Goal: Communication & Community: Answer question/provide support

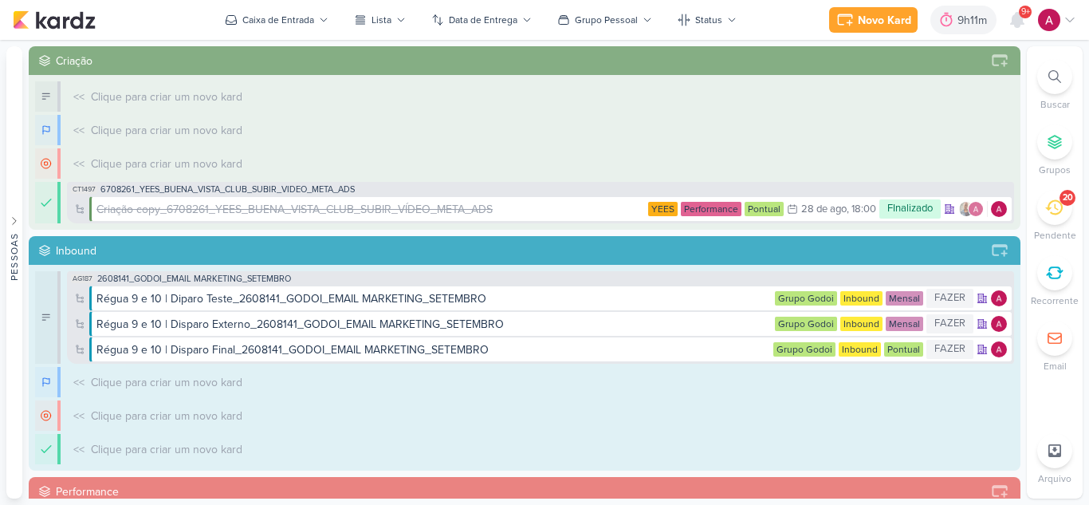
click at [1024, 15] on span "9+" at bounding box center [1025, 12] width 9 height 13
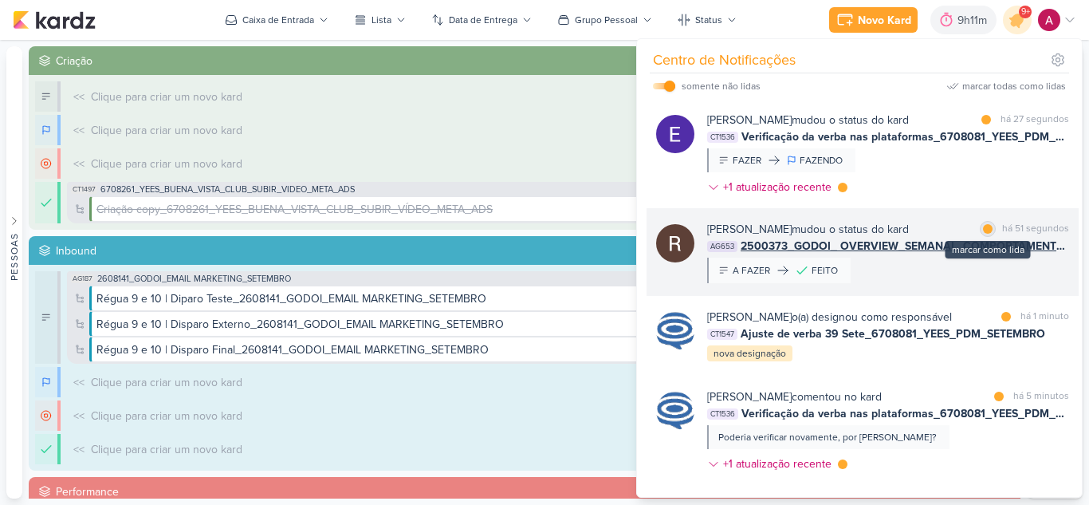
click at [985, 231] on div at bounding box center [988, 229] width 10 height 10
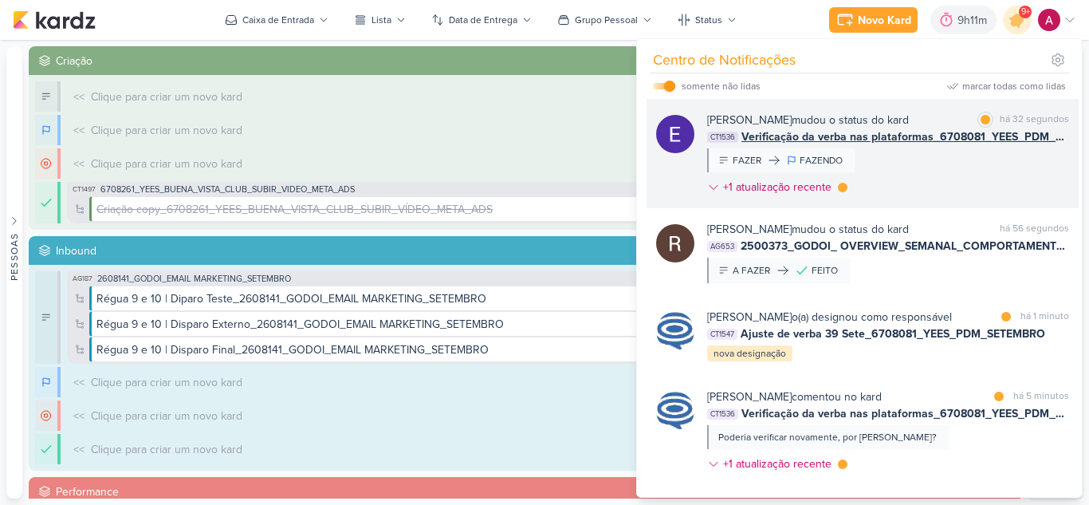
click at [972, 179] on div "[PERSON_NAME] mudou o status do kard marcar como lida há 32 segundos CT1536 Ver…" at bounding box center [888, 157] width 362 height 90
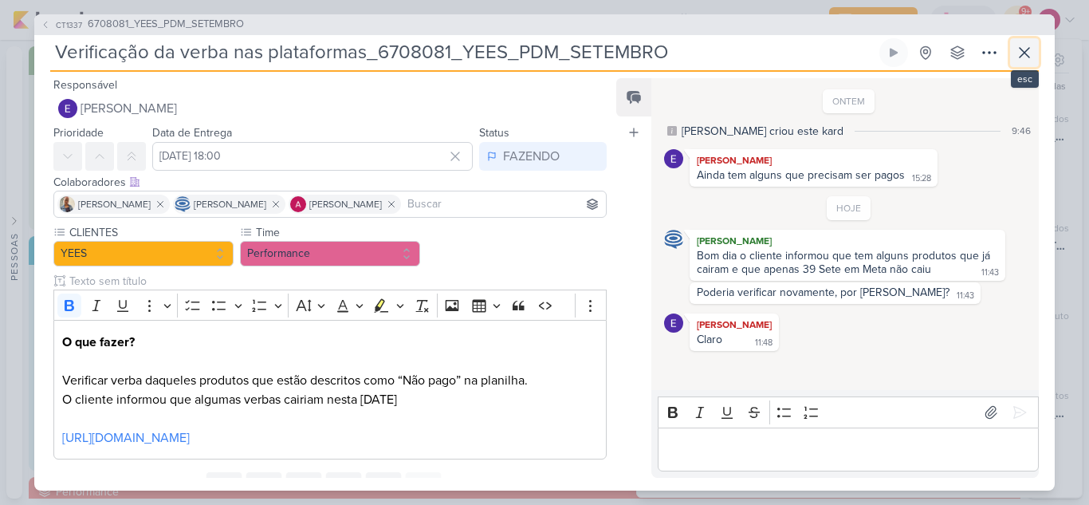
click at [1028, 65] on button at bounding box center [1024, 52] width 29 height 29
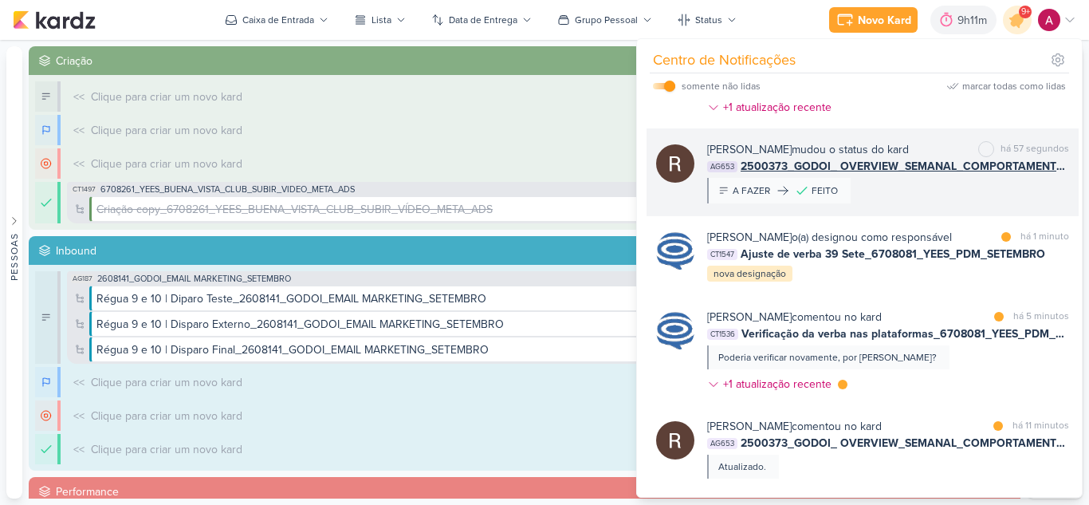
scroll to position [159, 0]
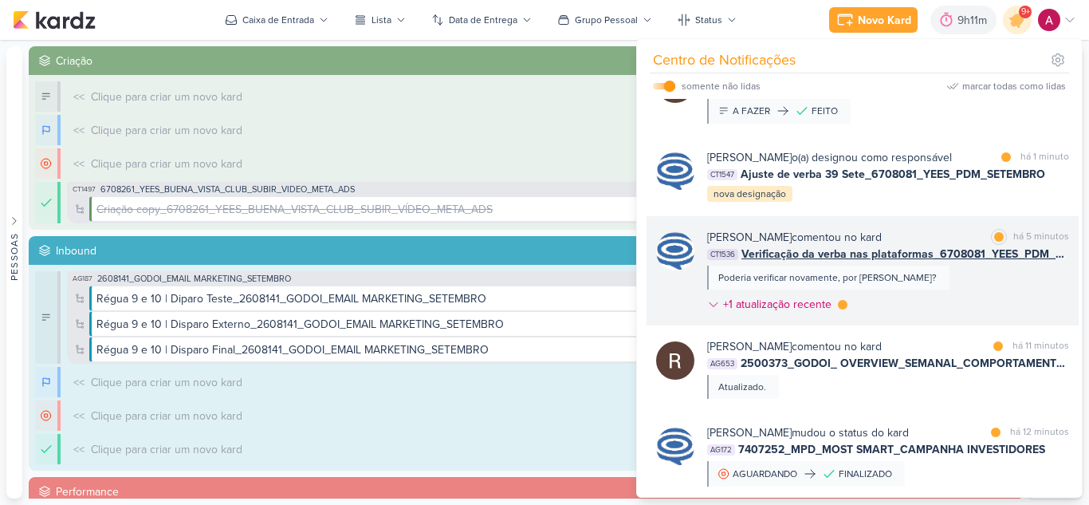
click at [977, 298] on div "[PERSON_NAME] comentou no kard marcar como lida há 5 minutos CT1536 Verificação…" at bounding box center [888, 274] width 362 height 90
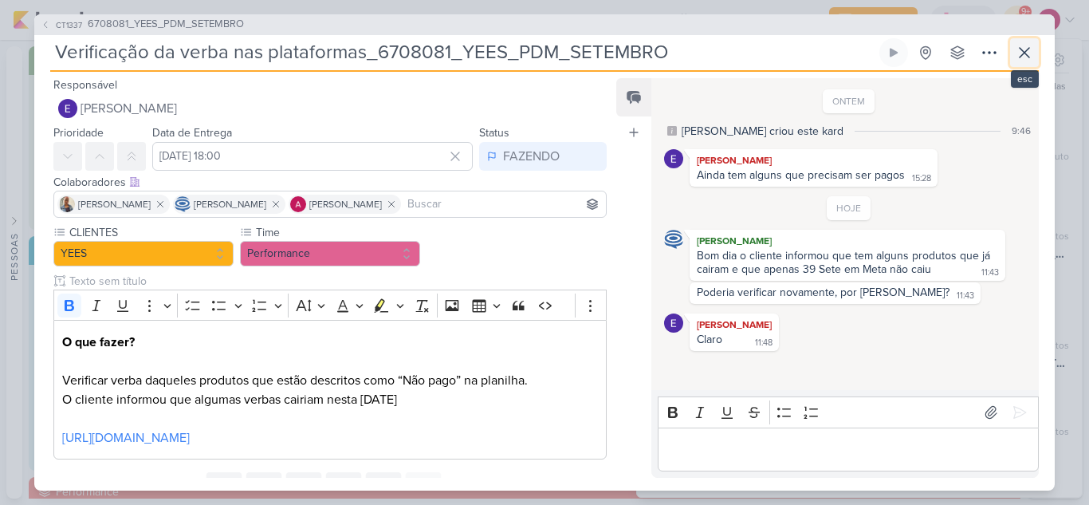
click at [1026, 54] on icon at bounding box center [1025, 53] width 10 height 10
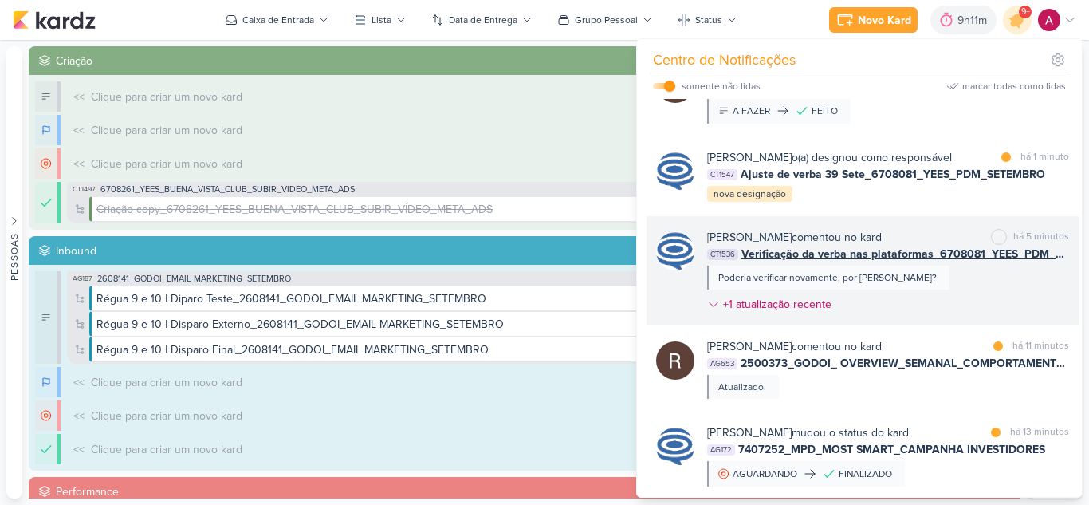
scroll to position [239, 0]
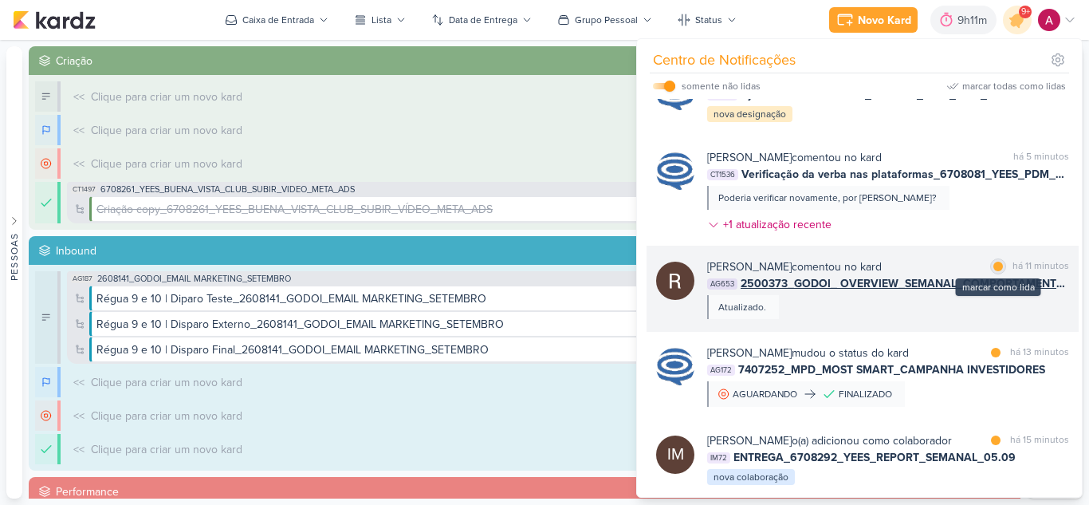
click at [993, 271] on div at bounding box center [998, 267] width 10 height 10
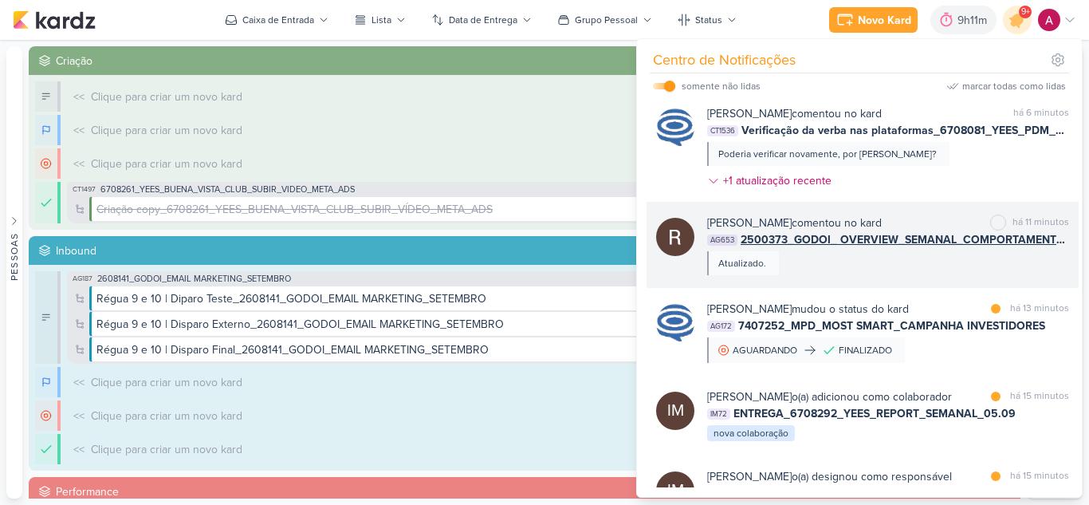
scroll to position [319, 0]
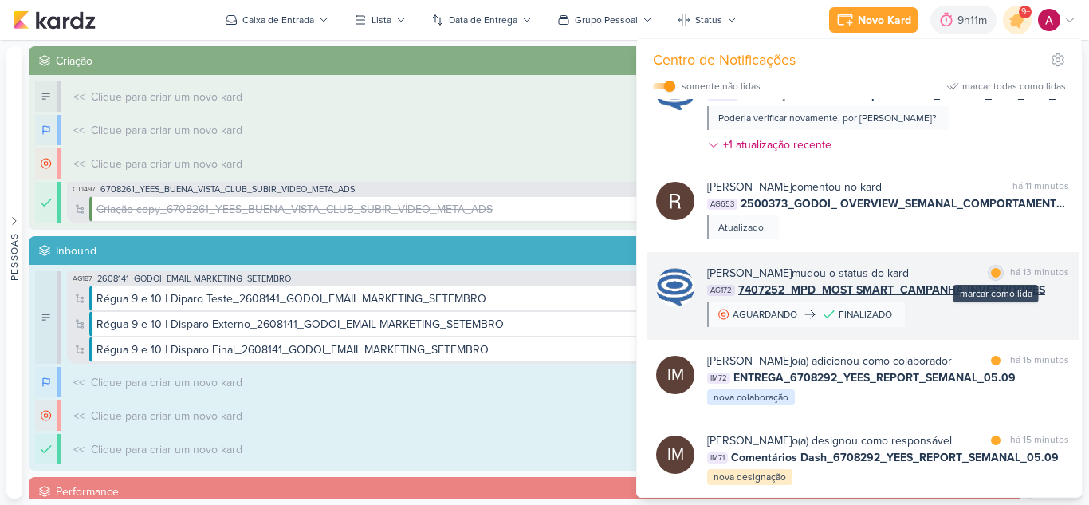
click at [991, 277] on div at bounding box center [996, 273] width 10 height 10
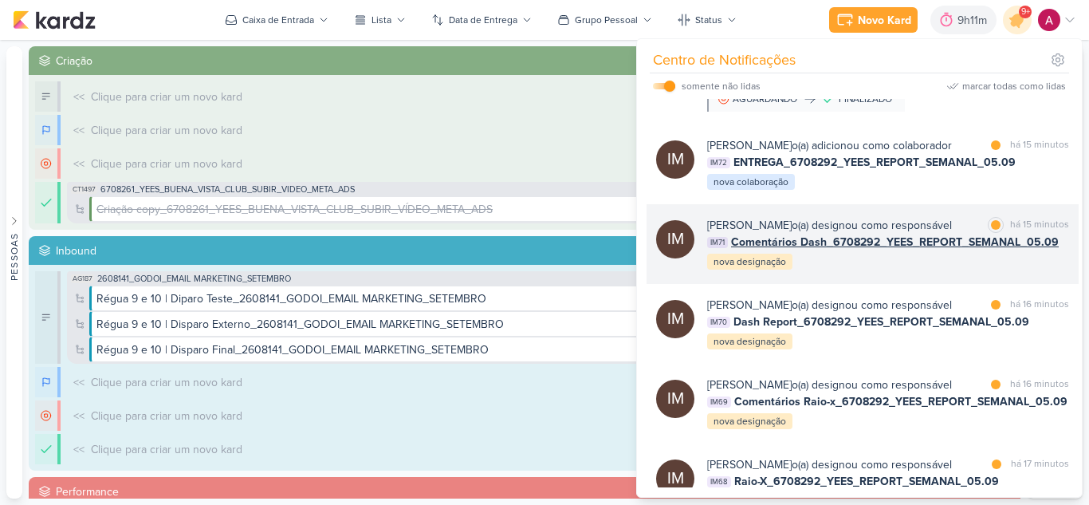
scroll to position [558, 0]
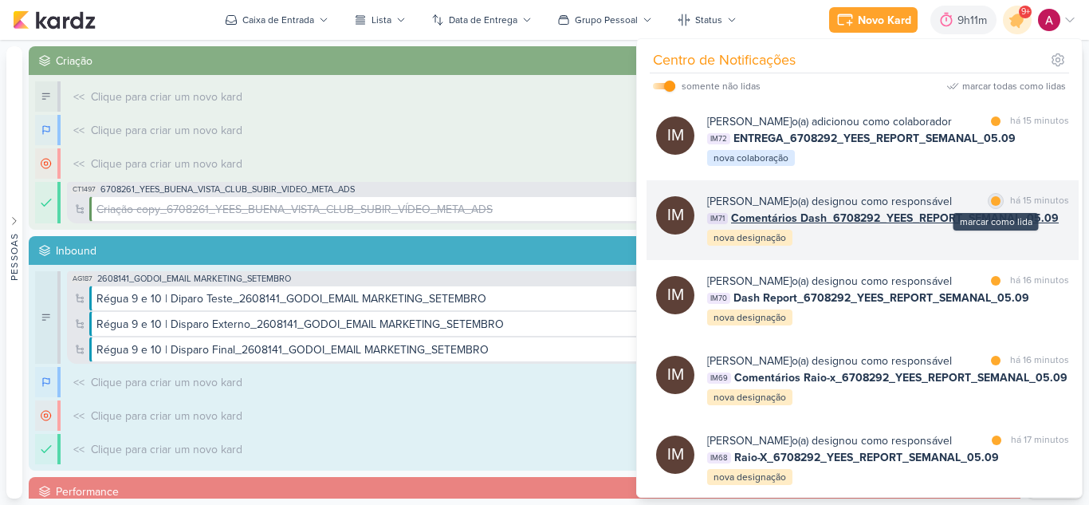
click at [993, 206] on div at bounding box center [996, 201] width 10 height 10
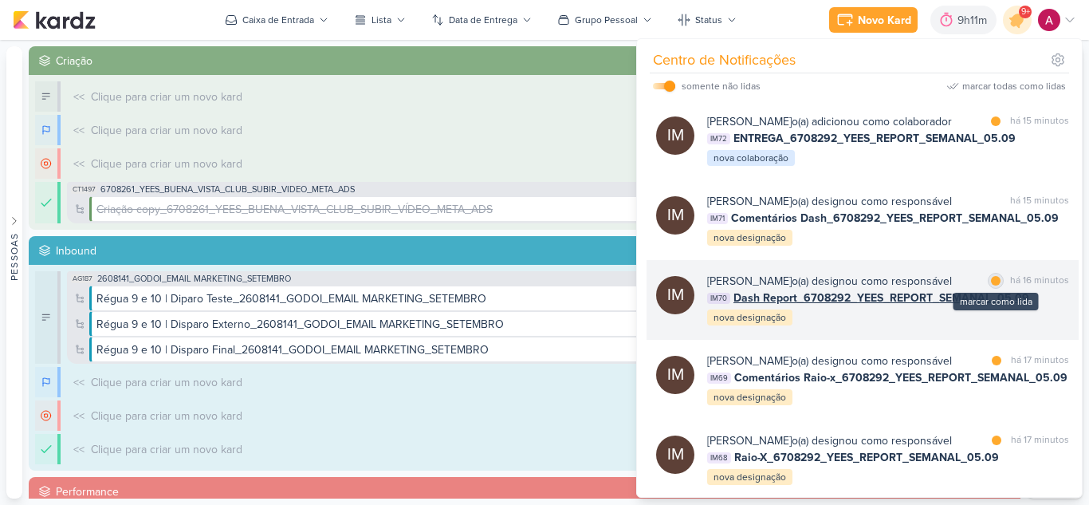
click at [991, 285] on div at bounding box center [996, 281] width 10 height 10
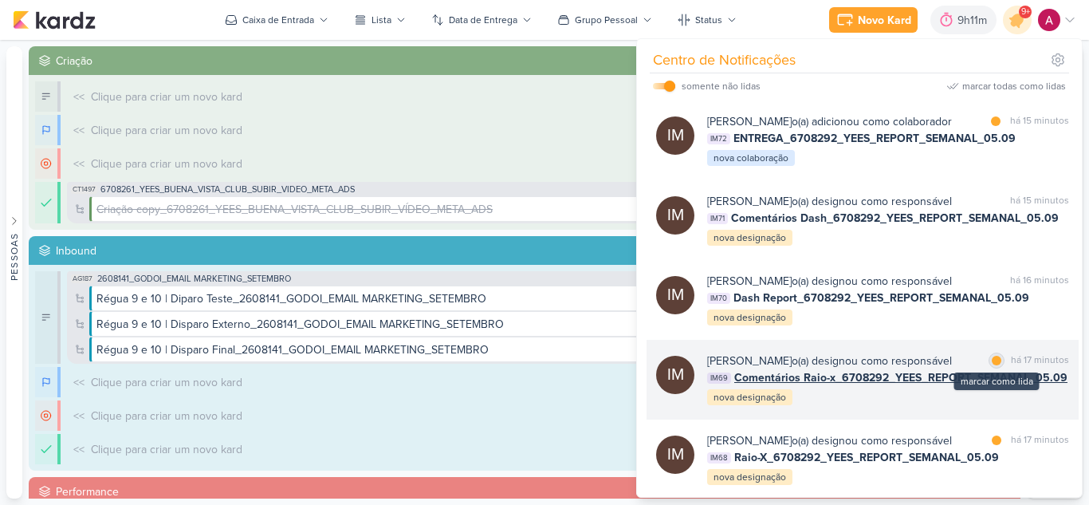
click at [993, 365] on div at bounding box center [997, 361] width 10 height 10
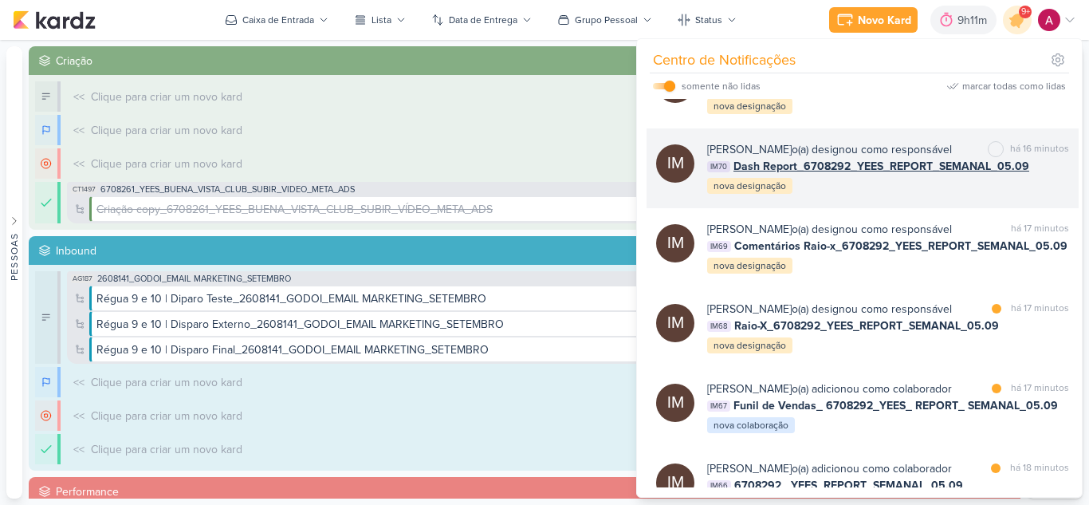
scroll to position [718, 0]
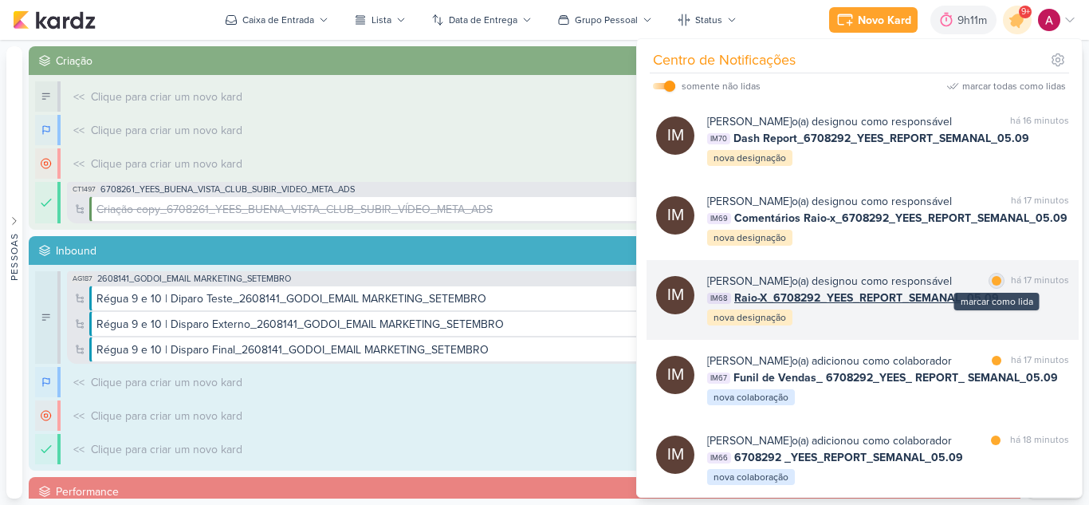
click at [992, 285] on div at bounding box center [997, 281] width 10 height 10
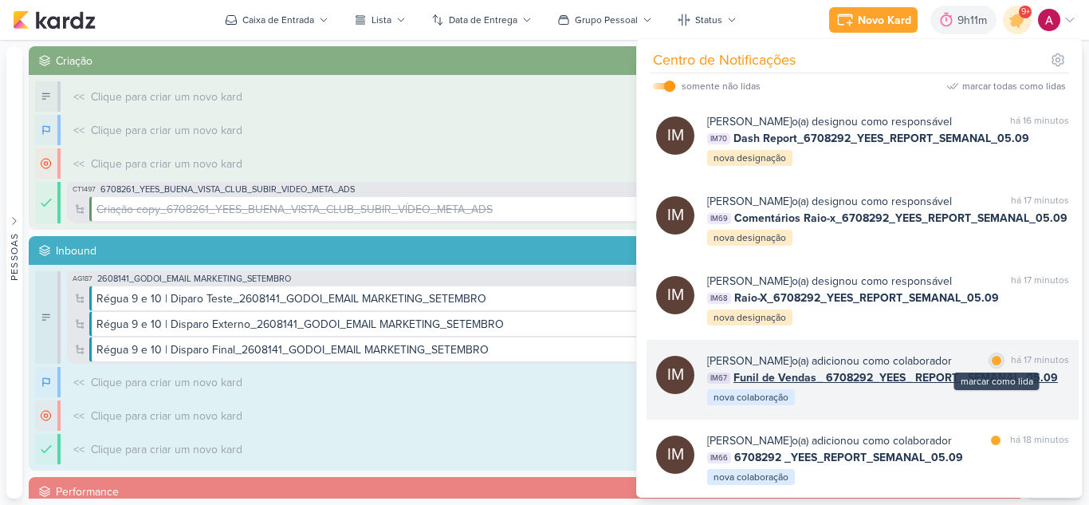
click at [992, 365] on div at bounding box center [997, 361] width 10 height 10
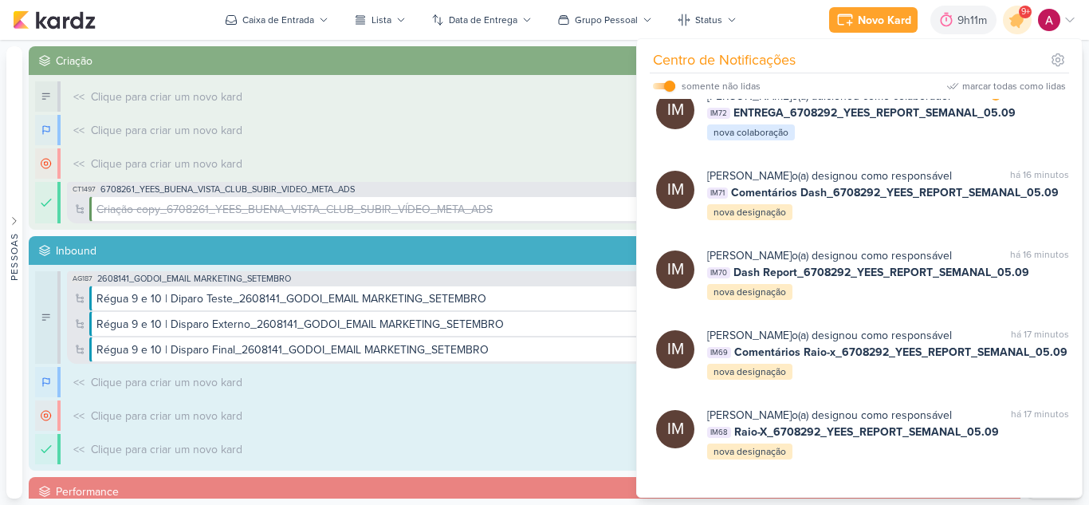
scroll to position [558, 0]
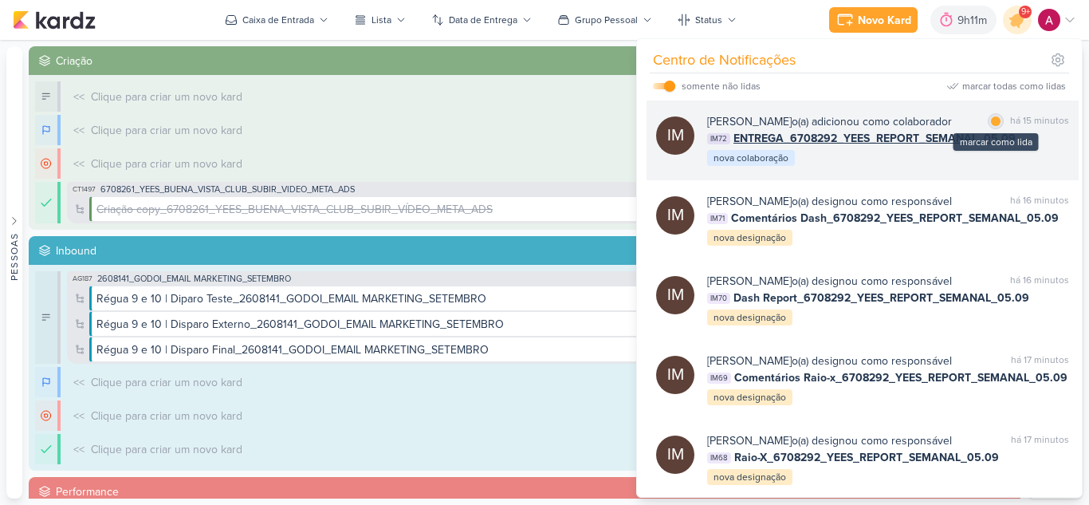
click at [991, 126] on div at bounding box center [996, 121] width 10 height 10
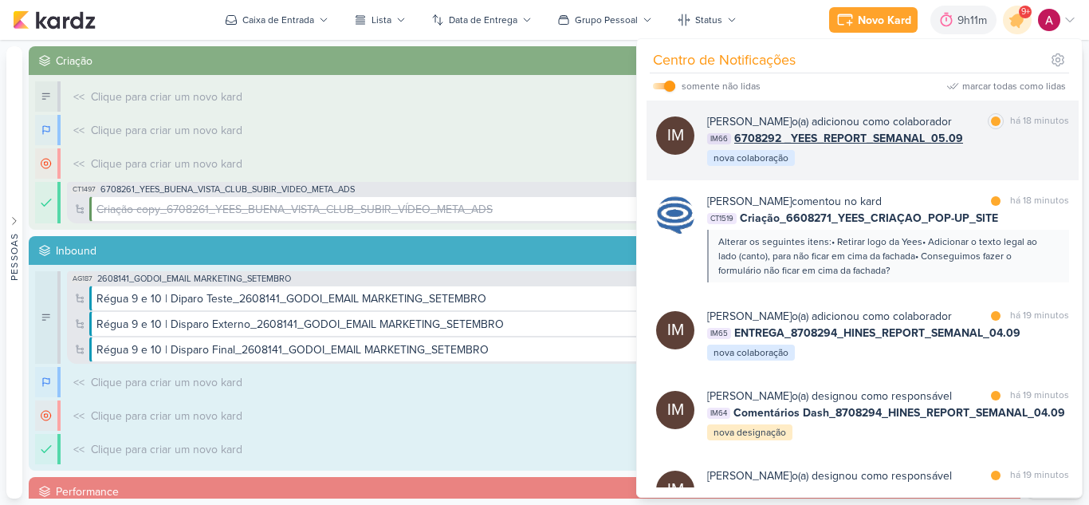
scroll to position [1116, 0]
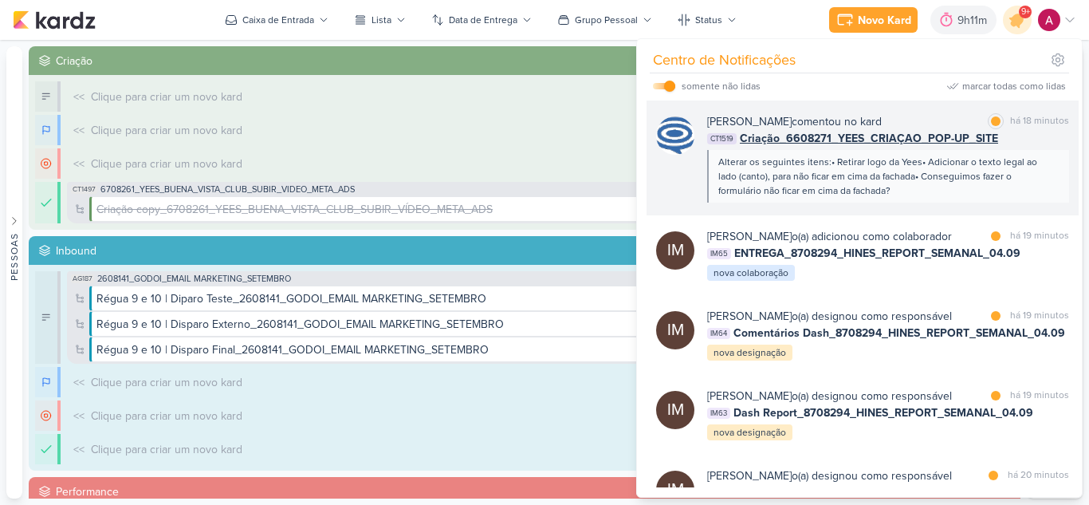
click at [932, 215] on div "[PERSON_NAME] comentou no kard marcar como lida há 18 minutos CT1519 Criação_66…" at bounding box center [863, 157] width 432 height 115
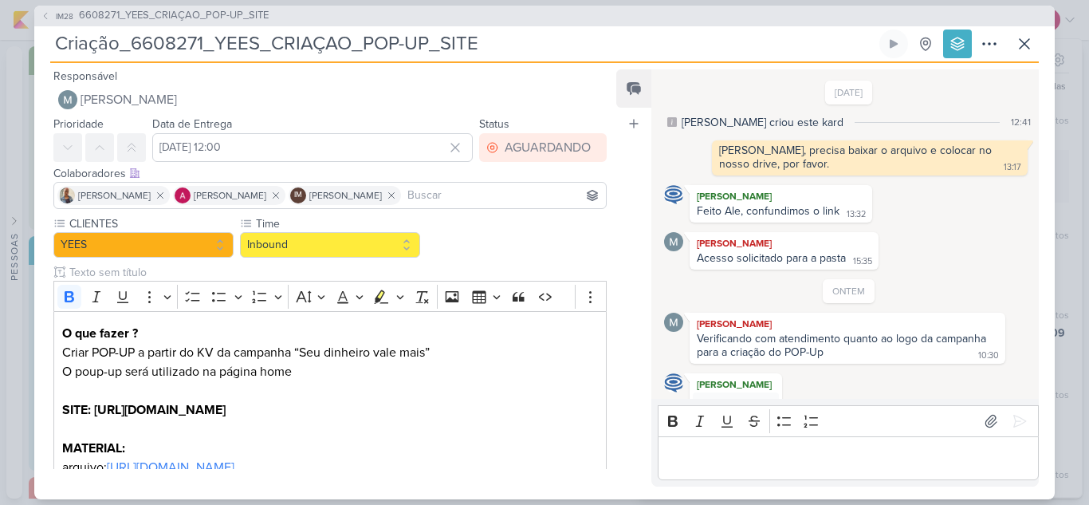
scroll to position [372, 0]
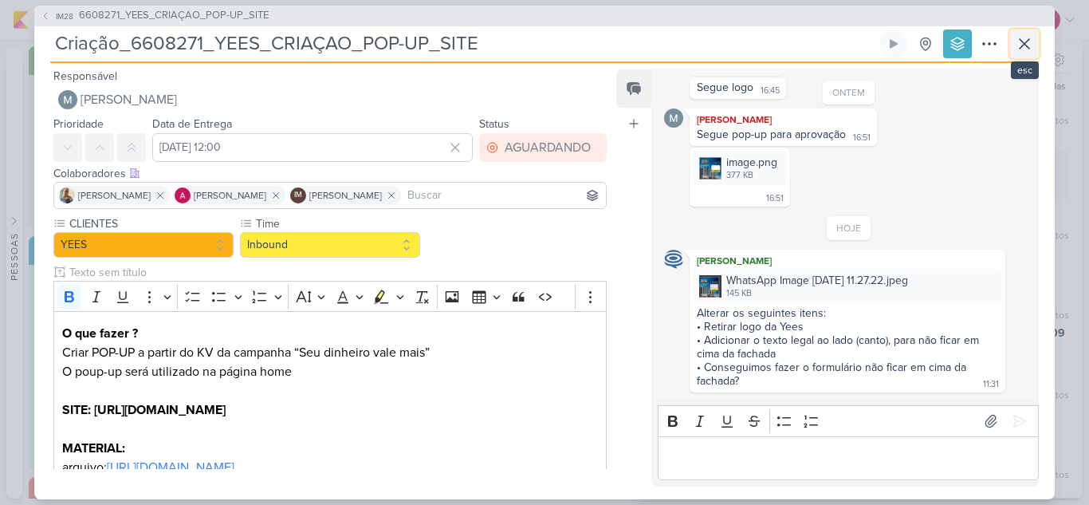
click at [1025, 47] on icon at bounding box center [1024, 43] width 19 height 19
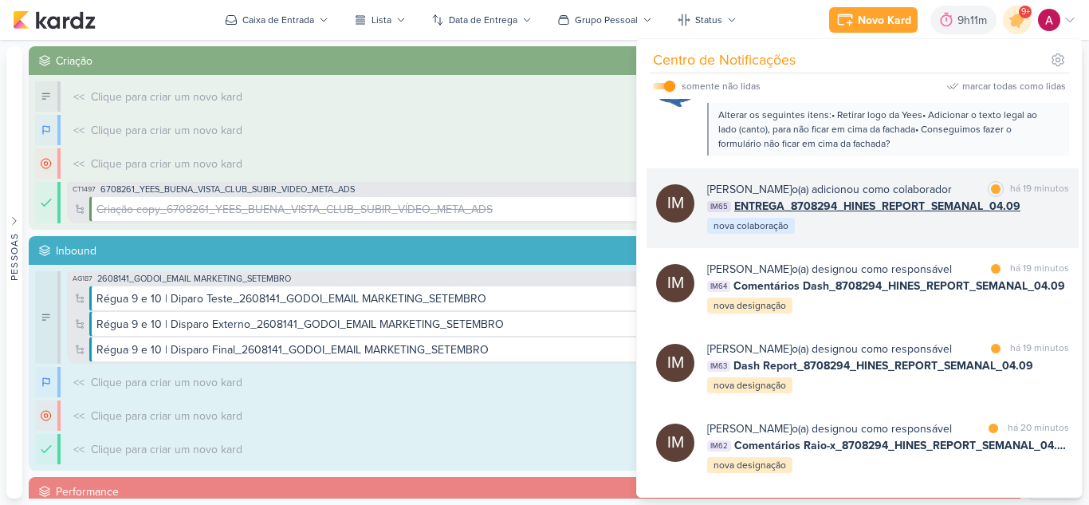
scroll to position [1276, 0]
click at [991, 194] on div at bounding box center [996, 189] width 10 height 10
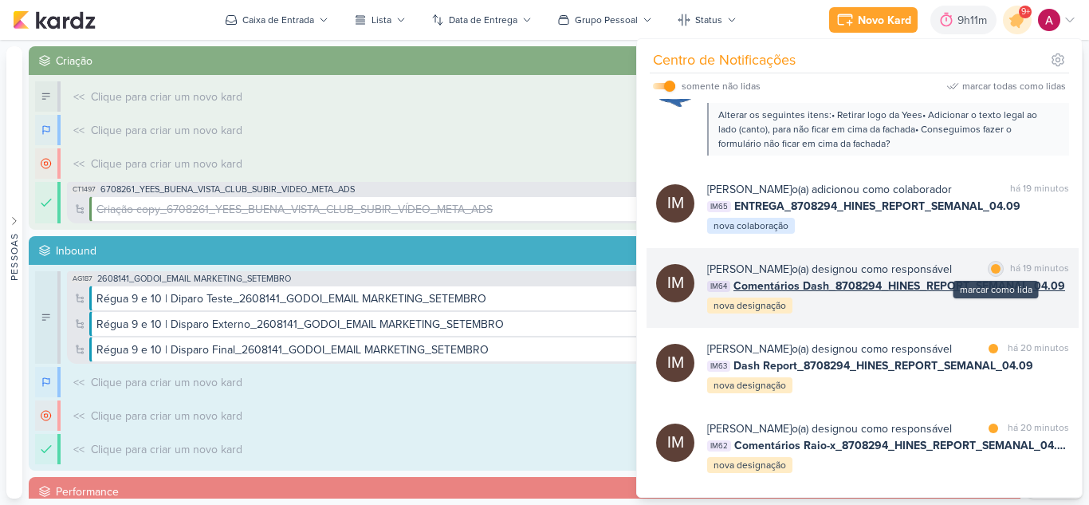
click at [991, 273] on div at bounding box center [996, 269] width 10 height 10
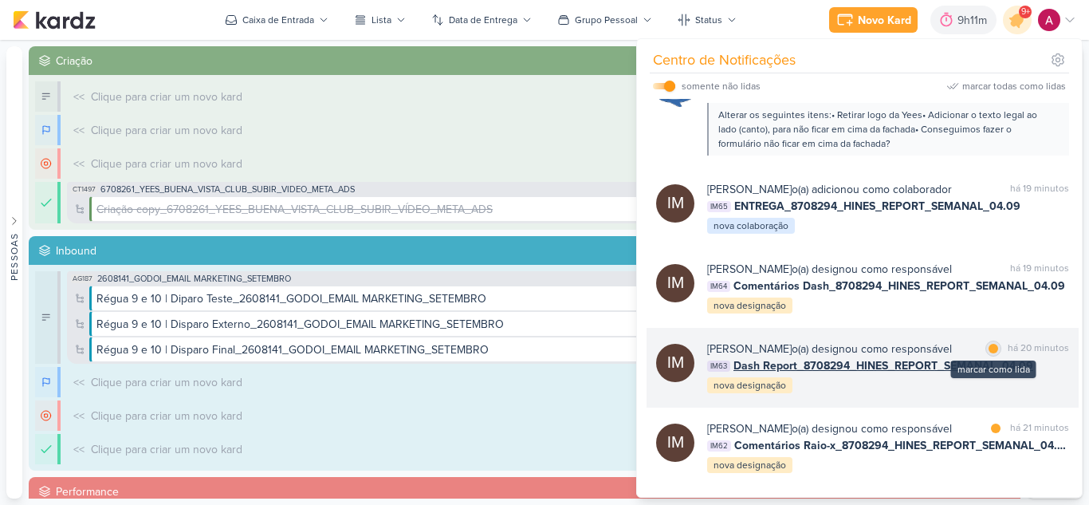
click at [989, 353] on div at bounding box center [994, 349] width 10 height 10
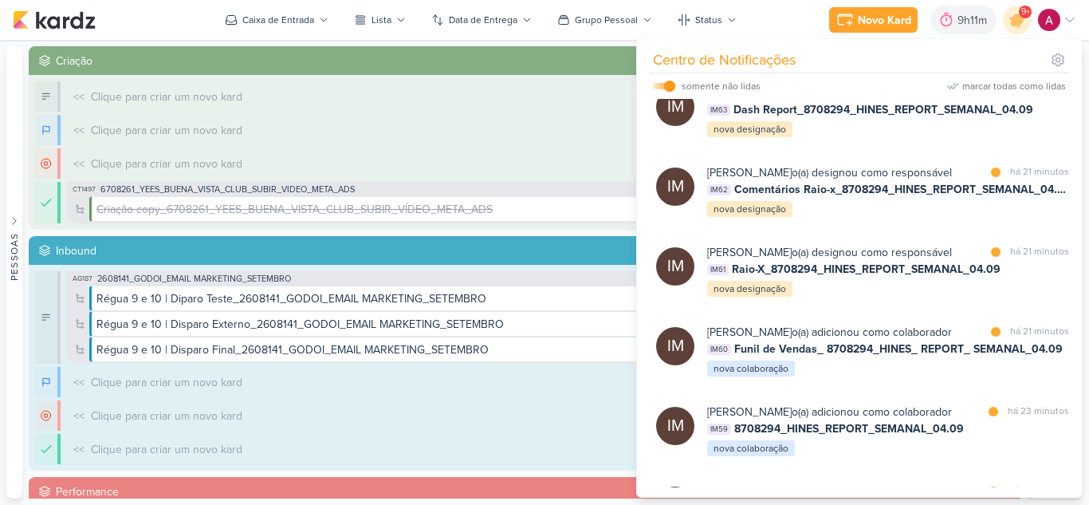
scroll to position [1444, 0]
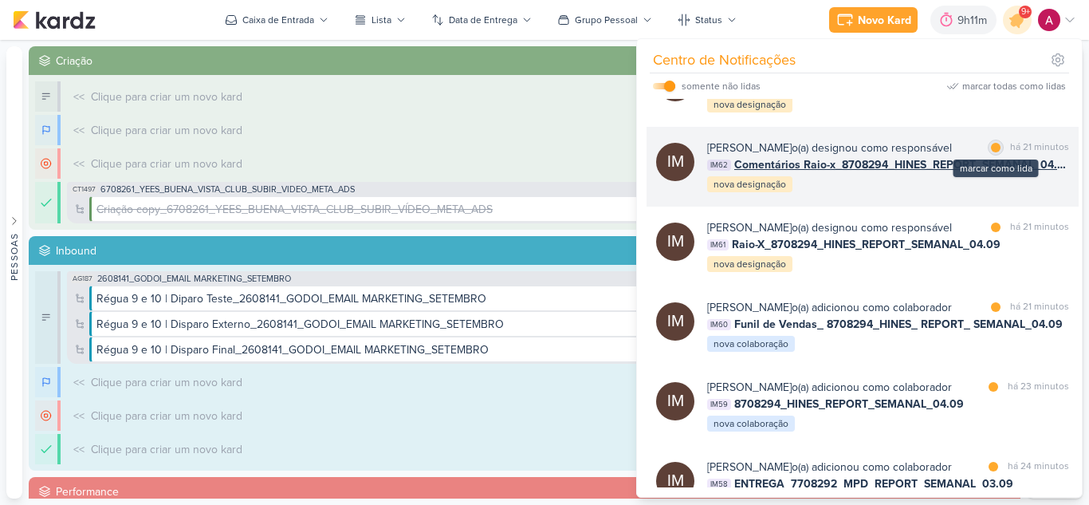
click at [993, 152] on div at bounding box center [996, 148] width 10 height 10
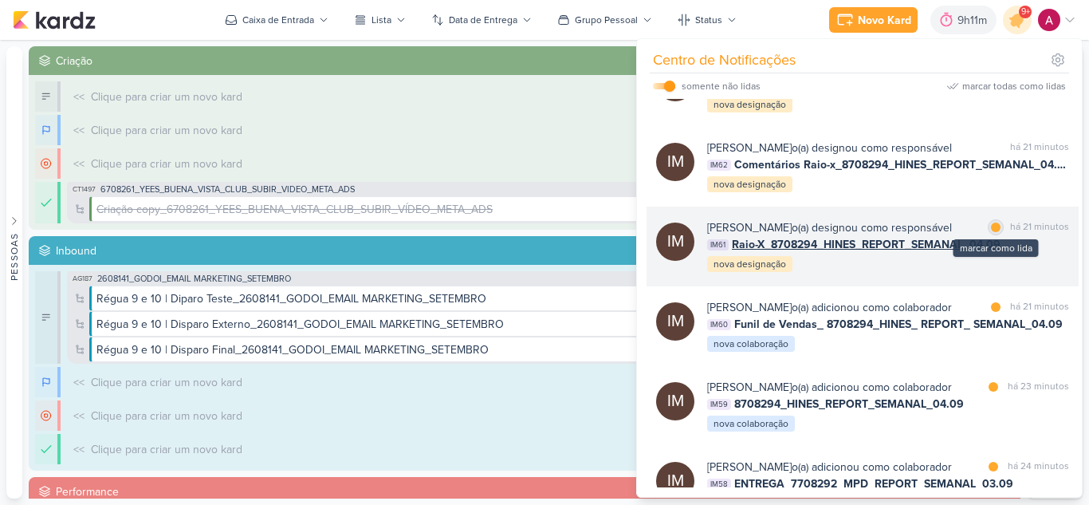
click at [993, 232] on div at bounding box center [996, 227] width 10 height 10
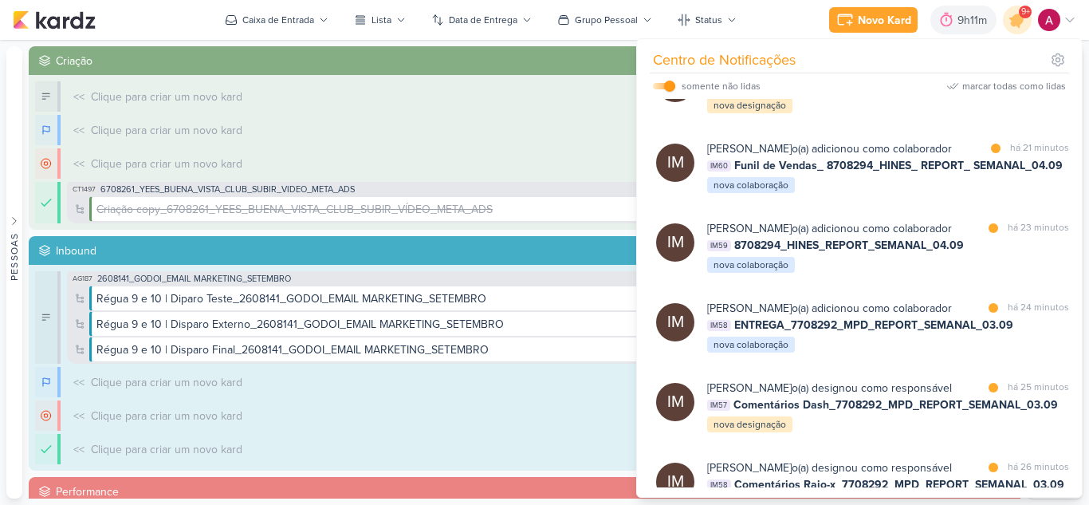
scroll to position [1683, 0]
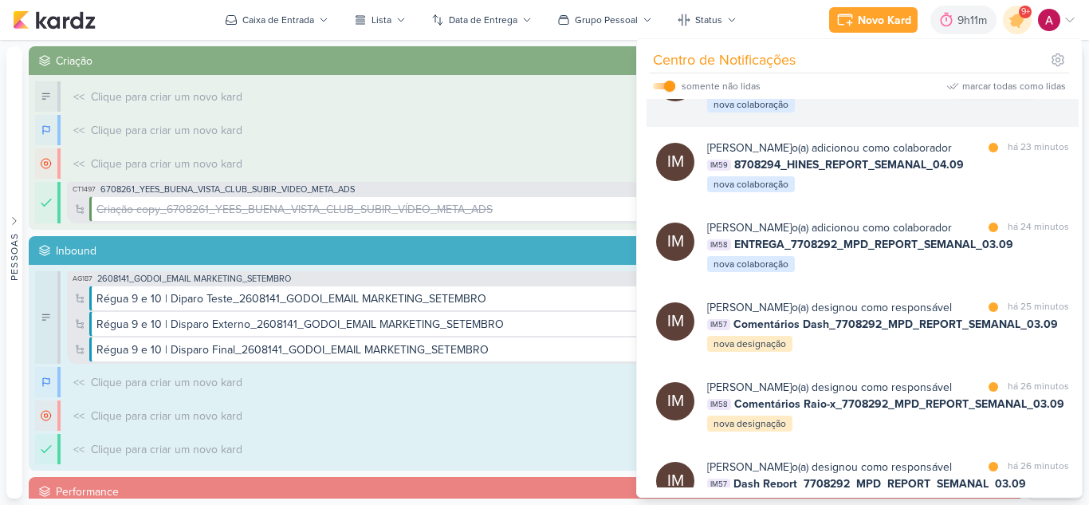
click at [993, 73] on div at bounding box center [996, 68] width 10 height 10
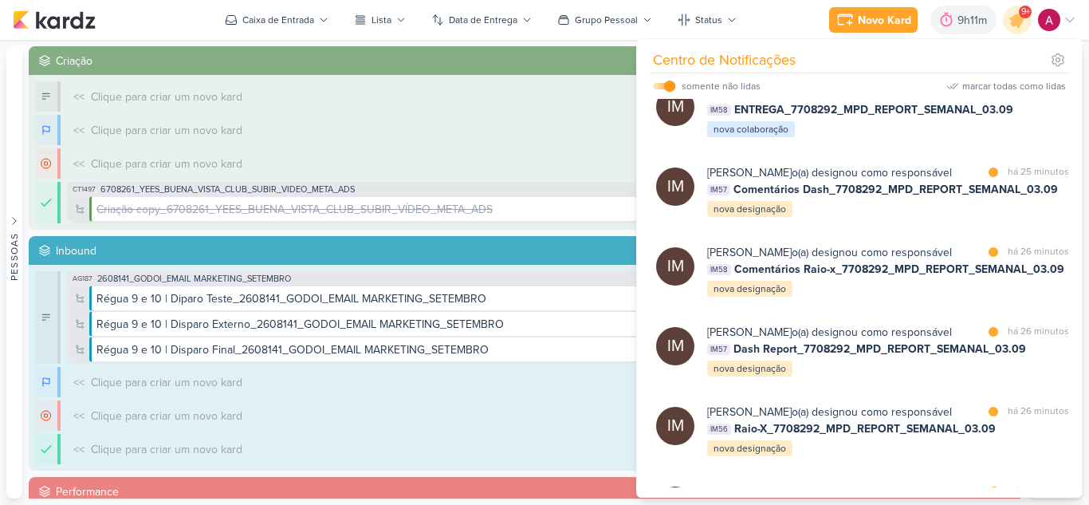
scroll to position [1842, 0]
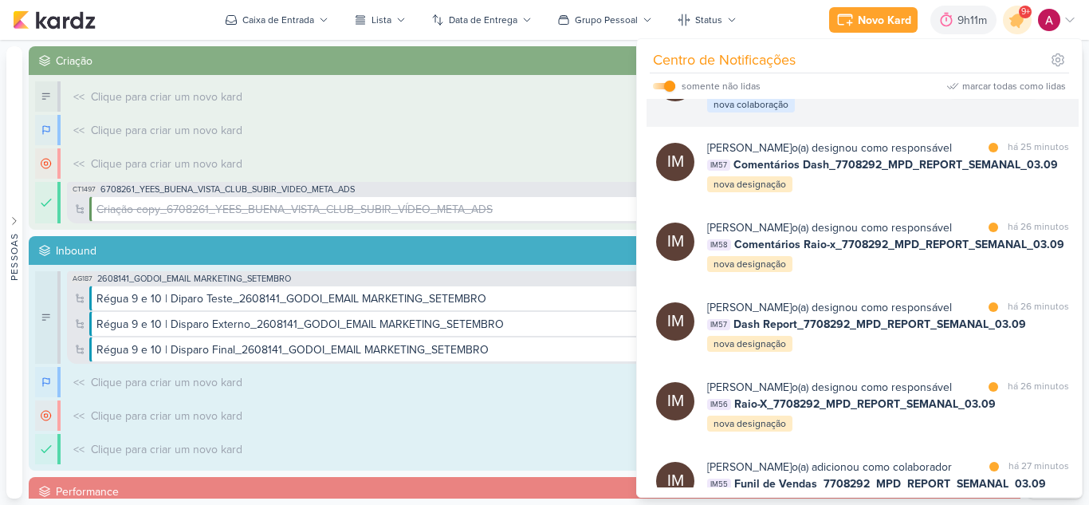
click at [989, 73] on div at bounding box center [994, 68] width 10 height 10
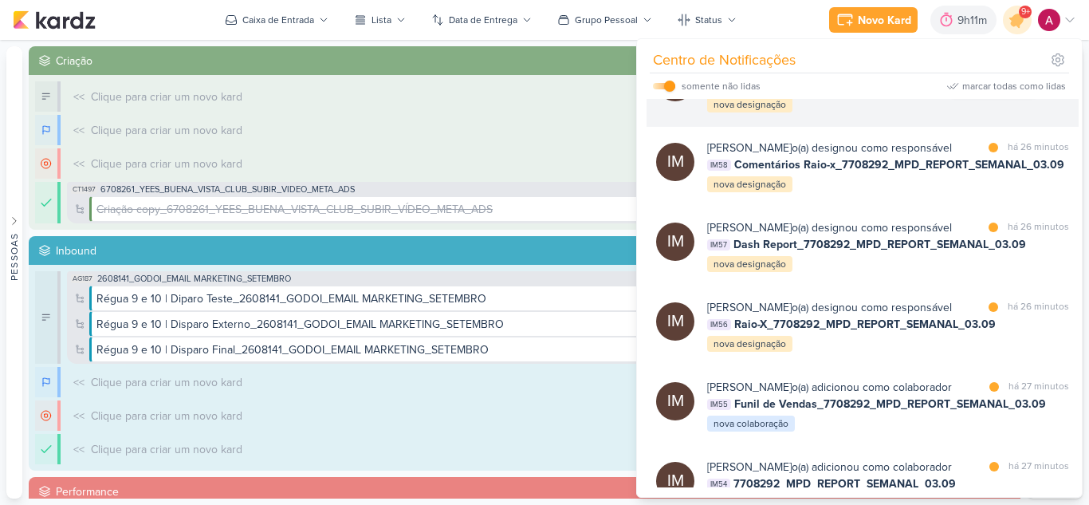
click at [990, 73] on div at bounding box center [994, 68] width 10 height 10
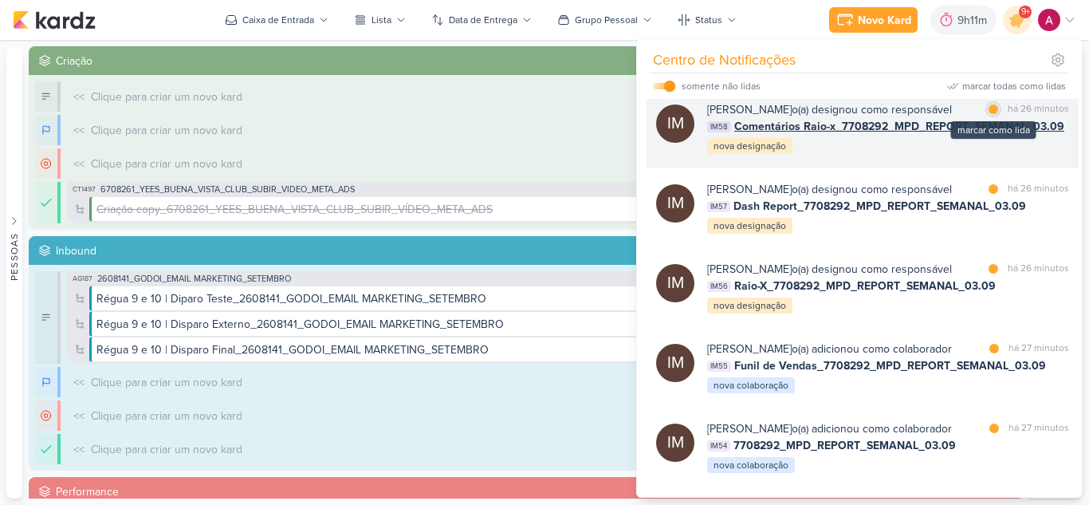
click at [989, 114] on div at bounding box center [994, 109] width 10 height 10
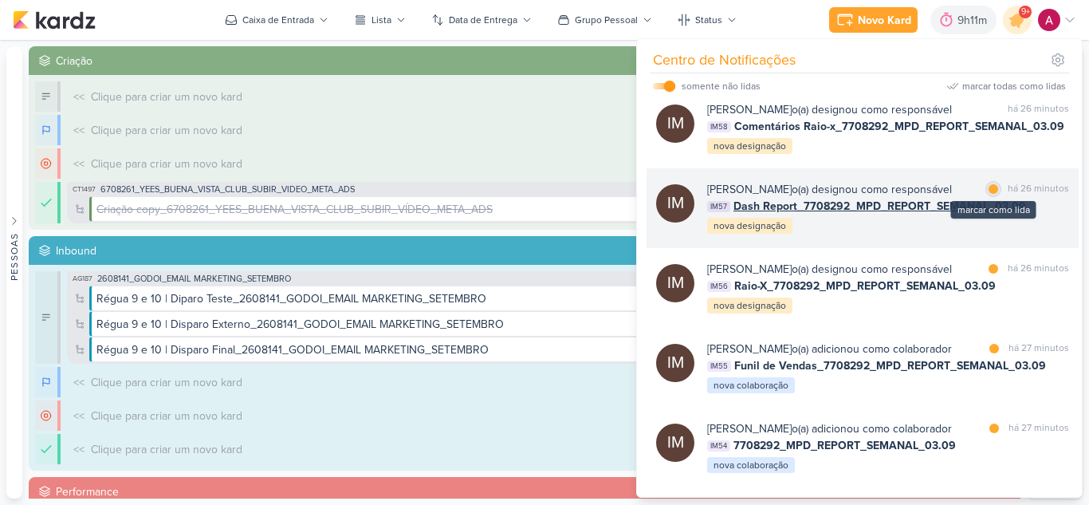
click at [989, 194] on div at bounding box center [994, 189] width 10 height 10
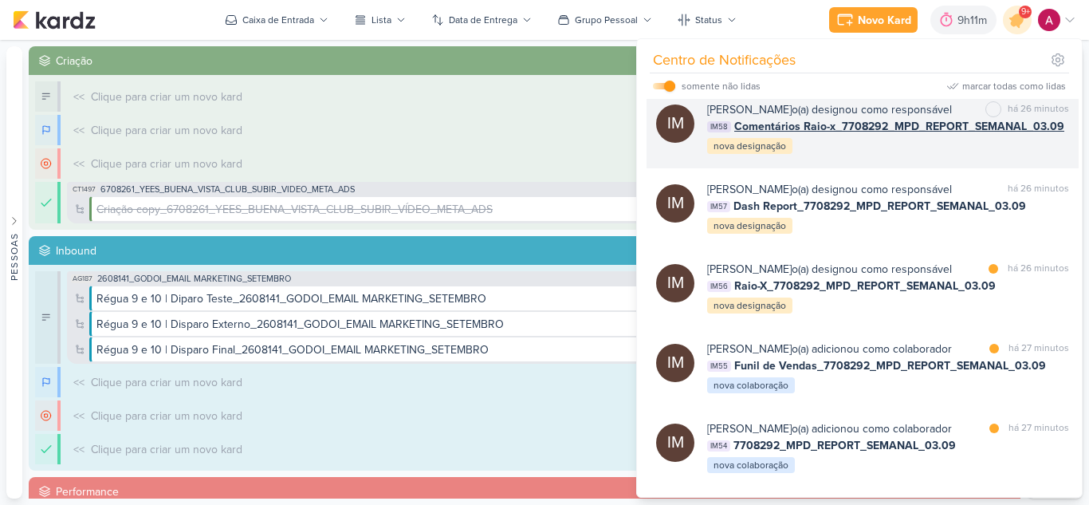
scroll to position [2241, 0]
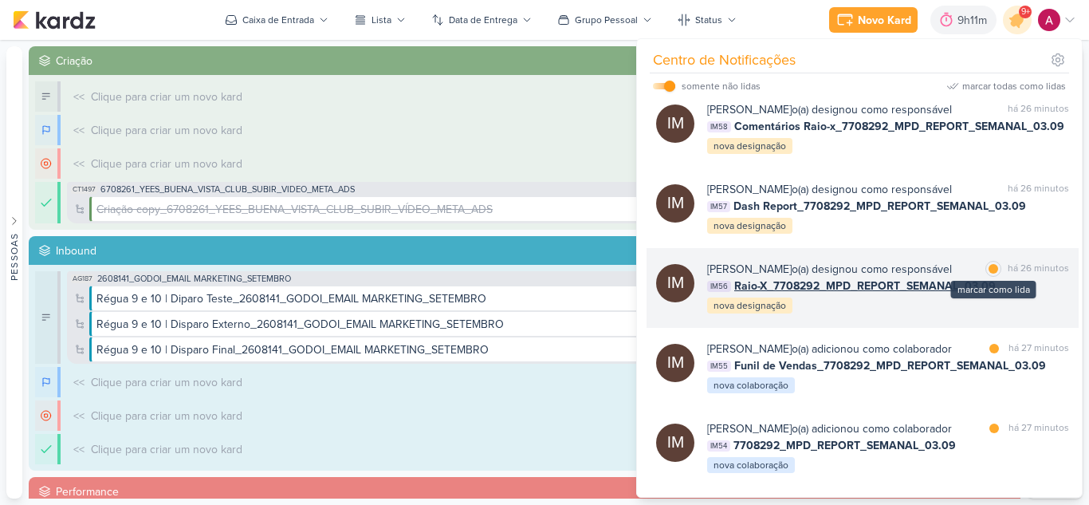
click at [989, 273] on div at bounding box center [994, 269] width 10 height 10
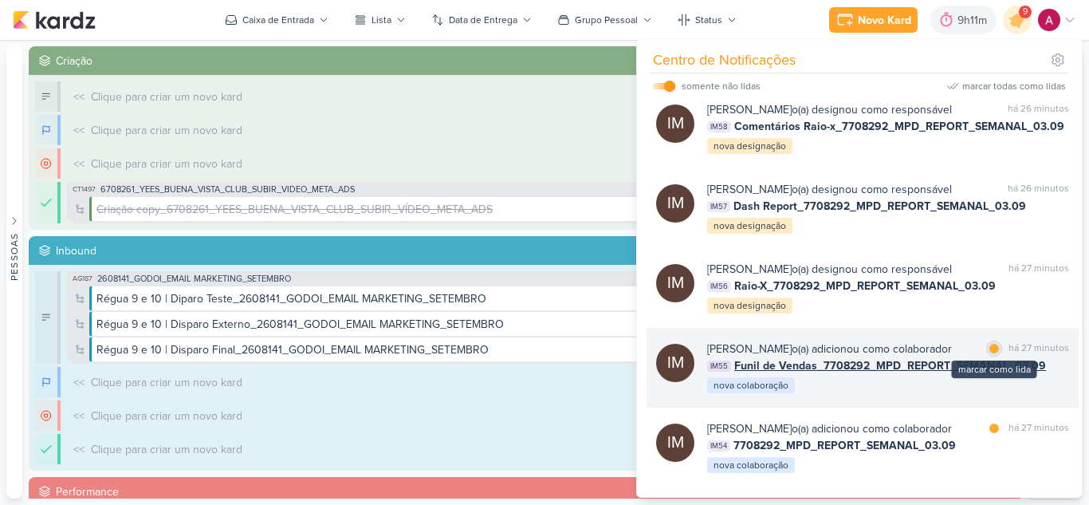
click at [991, 353] on div at bounding box center [994, 349] width 10 height 10
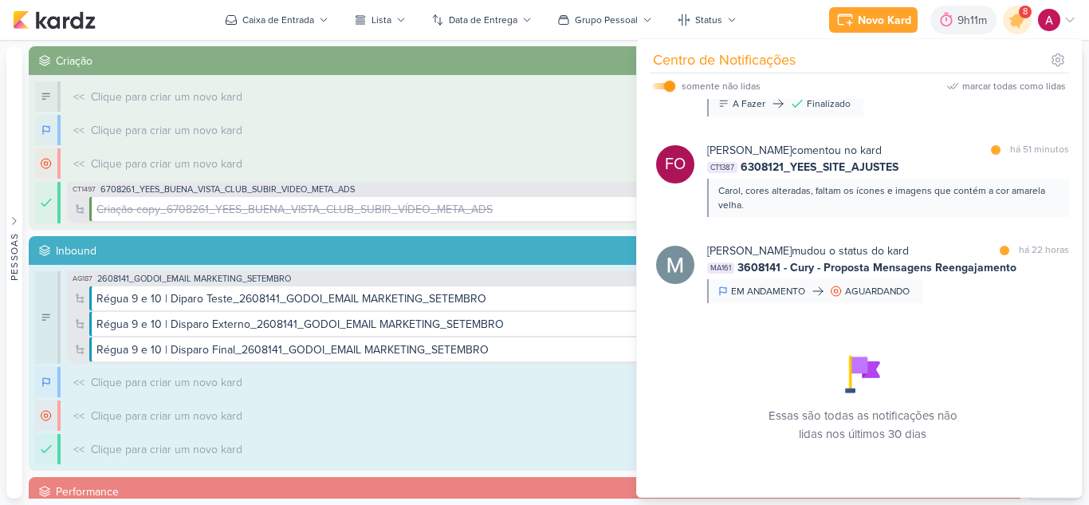
scroll to position [2648, 0]
click at [989, 67] on div at bounding box center [994, 62] width 10 height 10
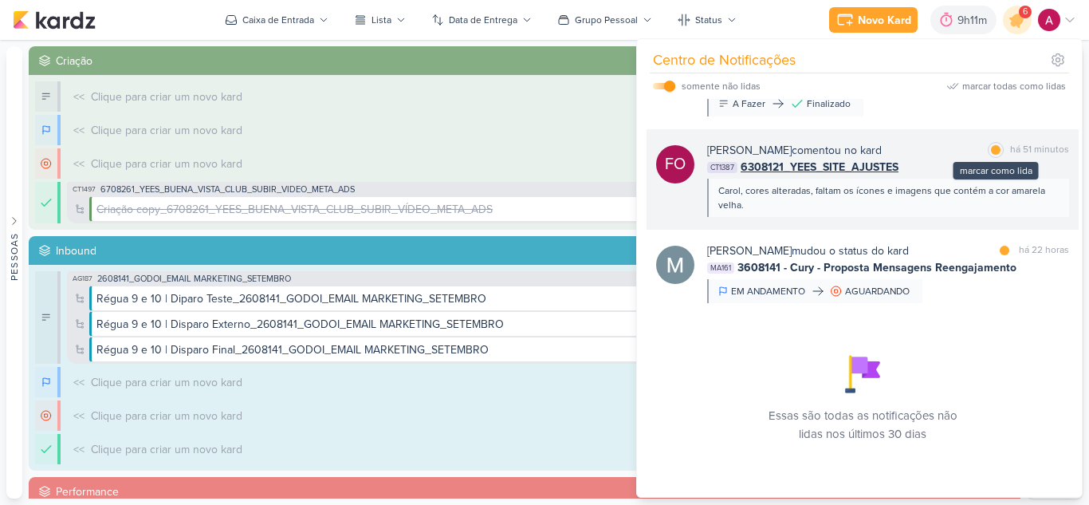
click at [989, 158] on div "marcar como lida" at bounding box center [996, 150] width 16 height 16
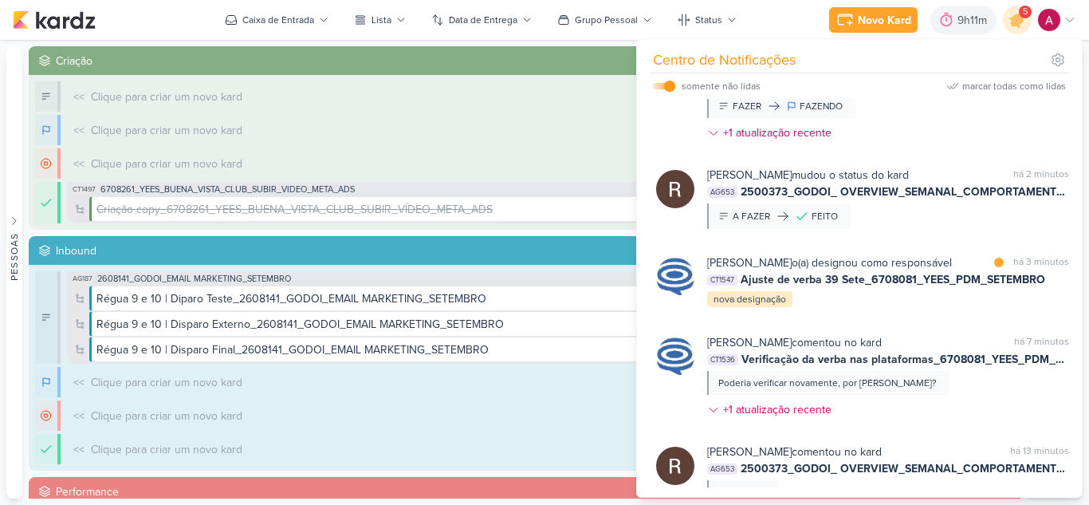
scroll to position [0, 0]
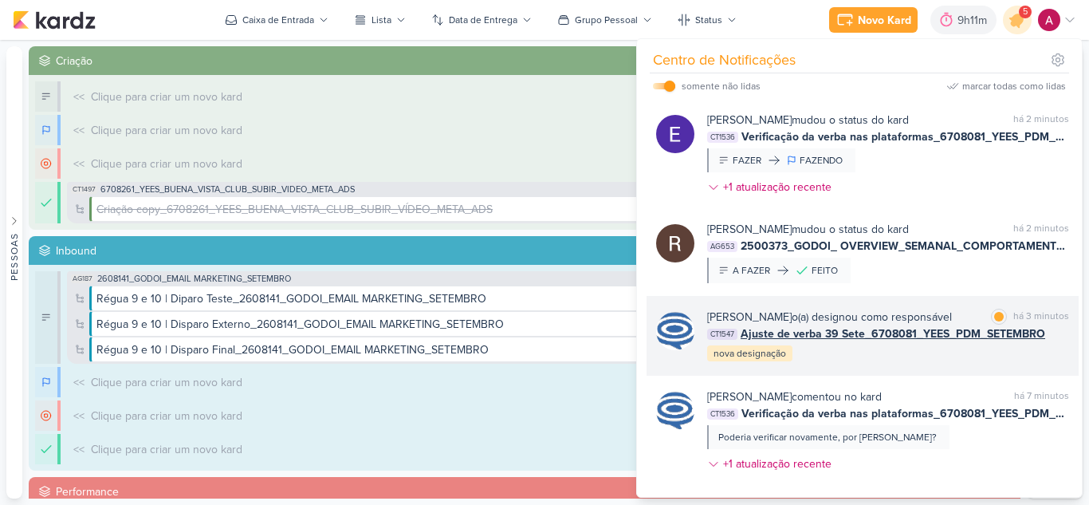
click at [918, 325] on div "[PERSON_NAME] o(a) designou como responsável" at bounding box center [829, 317] width 245 height 17
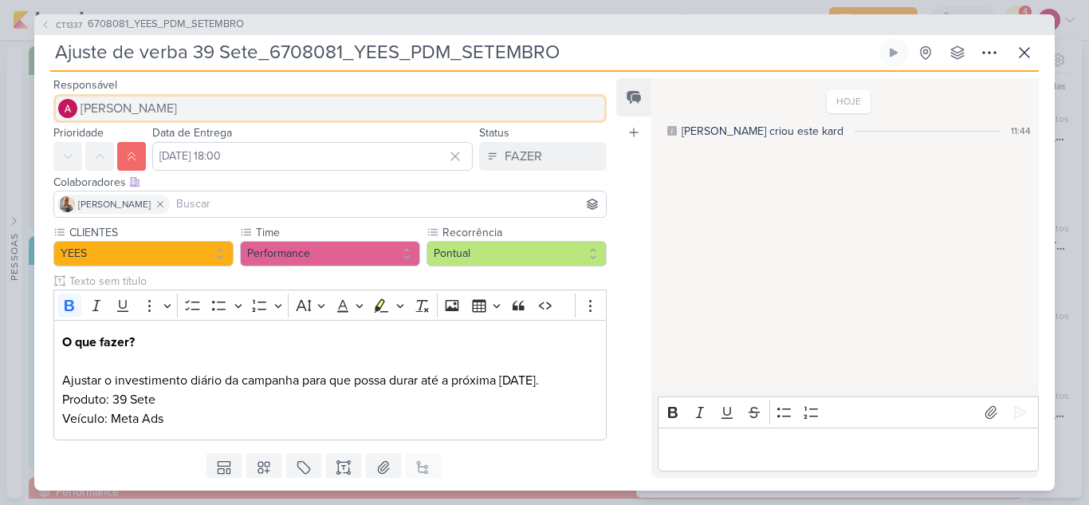
click at [158, 114] on span "[PERSON_NAME]" at bounding box center [129, 108] width 96 height 19
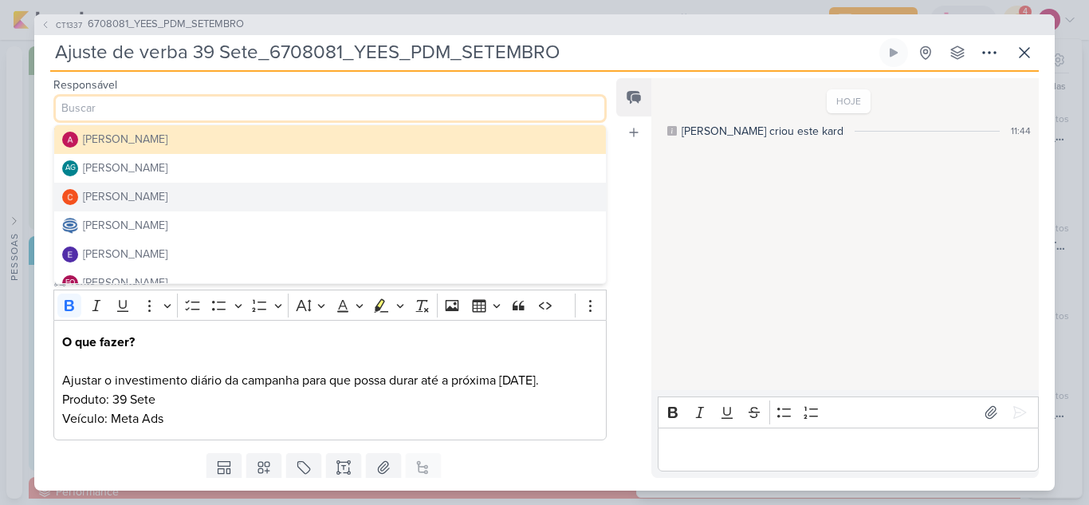
scroll to position [80, 0]
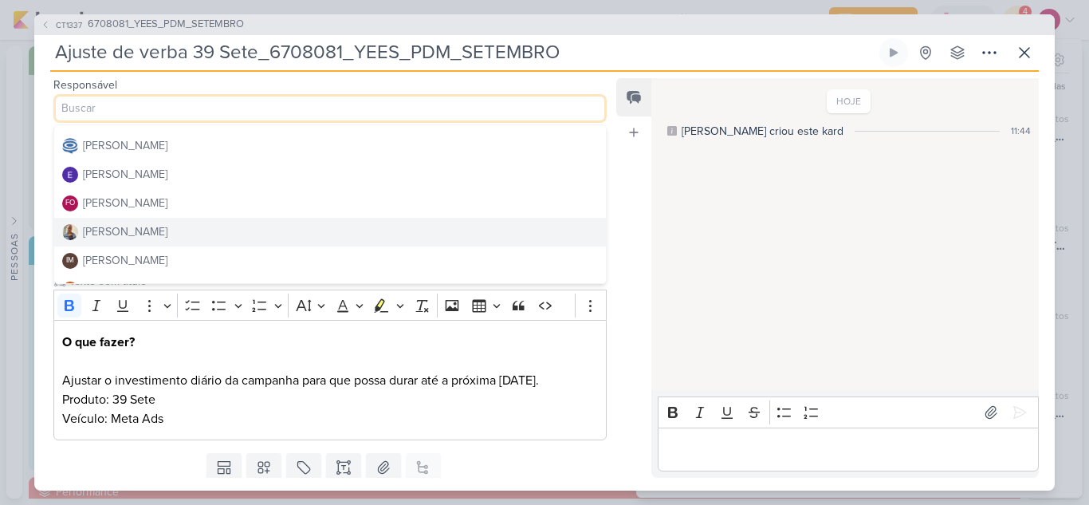
click at [136, 225] on div "[PERSON_NAME]" at bounding box center [125, 231] width 85 height 17
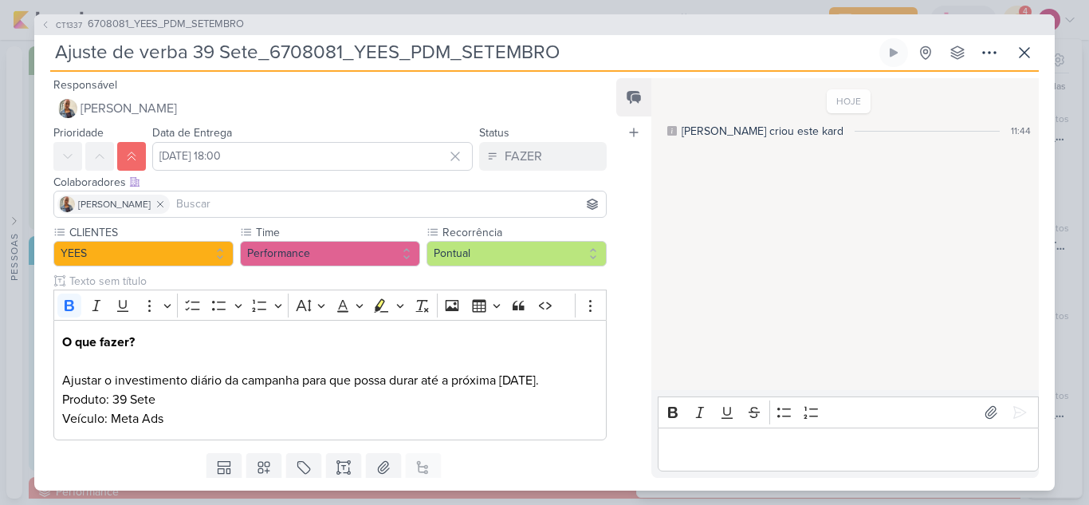
click at [181, 201] on input at bounding box center [388, 204] width 430 height 19
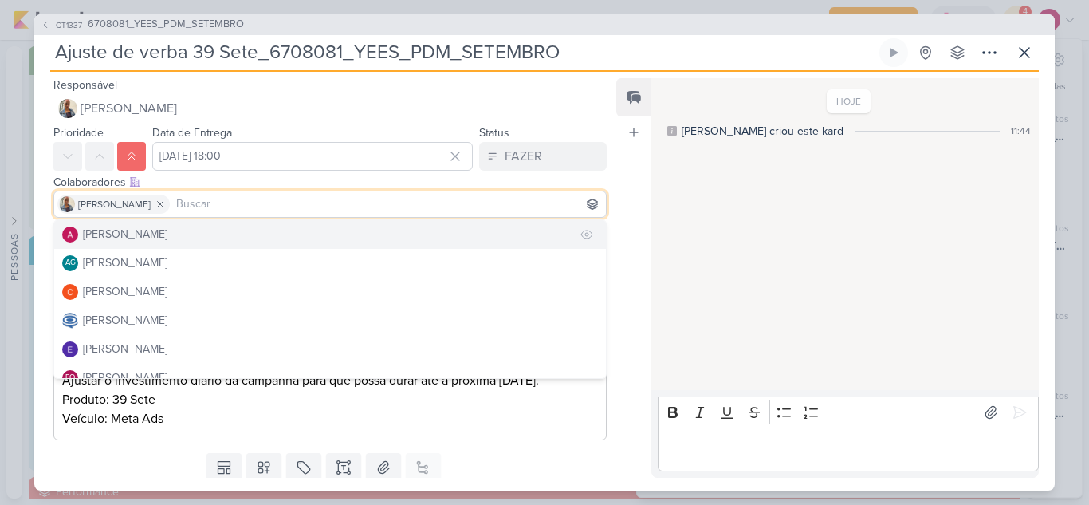
click at [175, 225] on button "[PERSON_NAME]" at bounding box center [330, 234] width 552 height 29
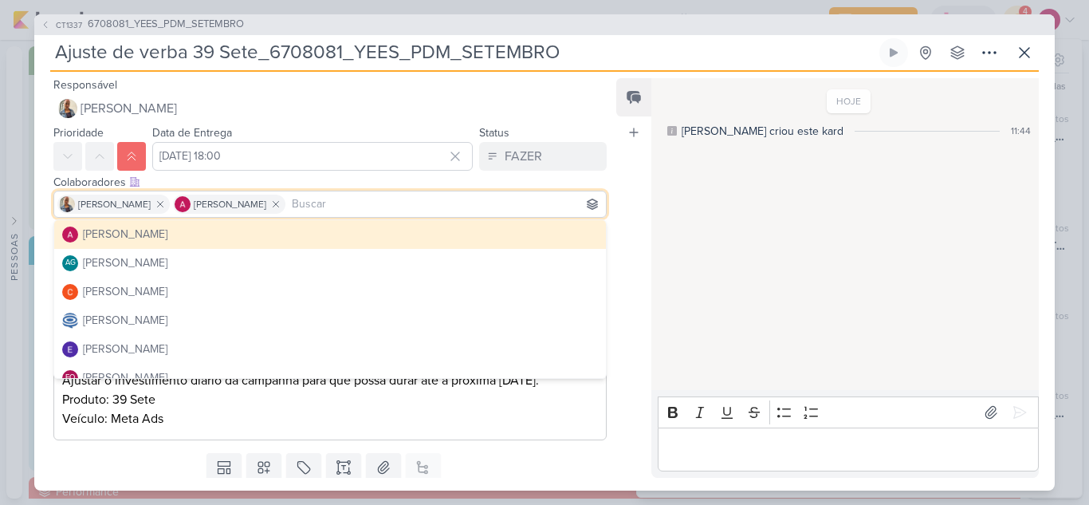
click at [623, 183] on div "Feed Atrelar email Solte o email para atrelar ao kard" at bounding box center [633, 277] width 35 height 399
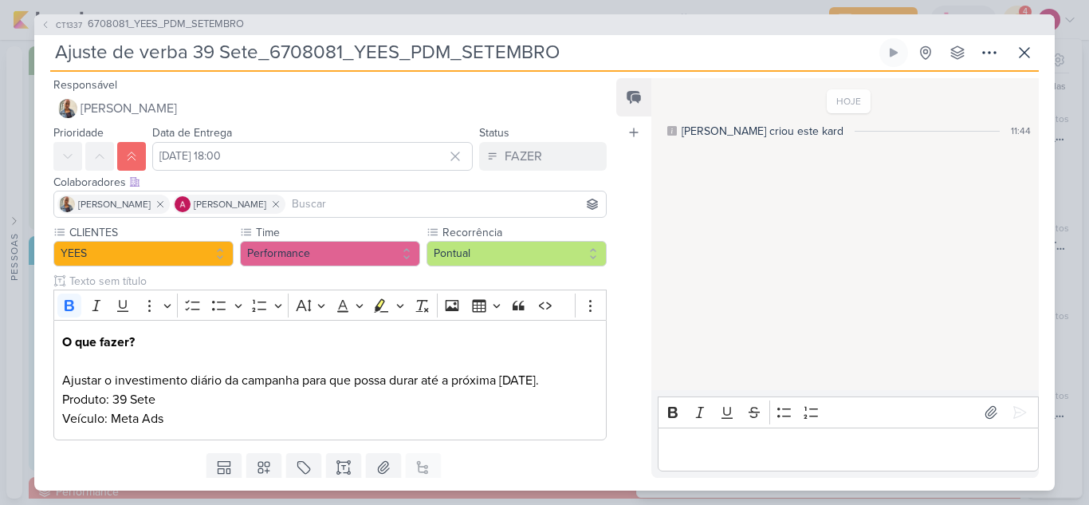
scroll to position [51, 0]
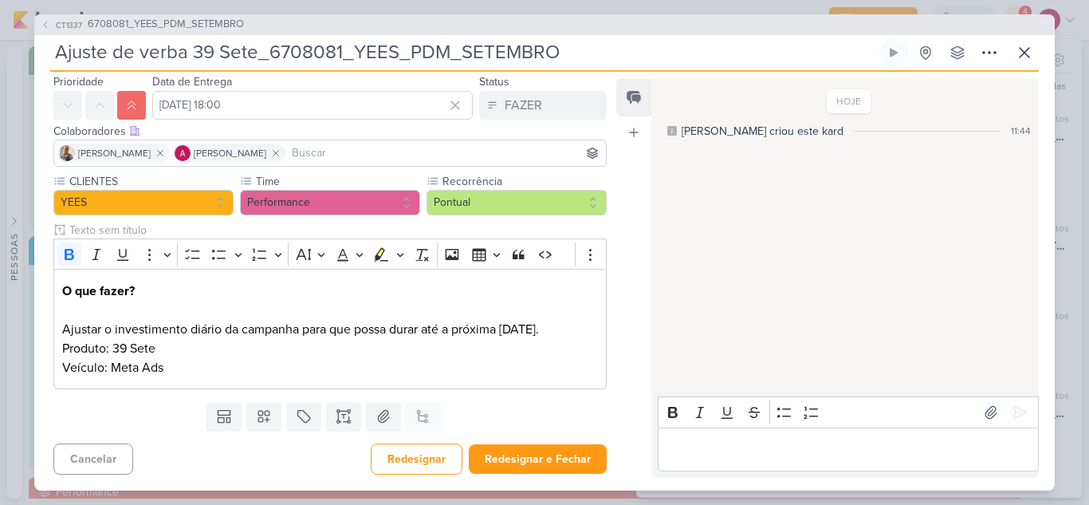
click at [415, 153] on input at bounding box center [446, 153] width 314 height 19
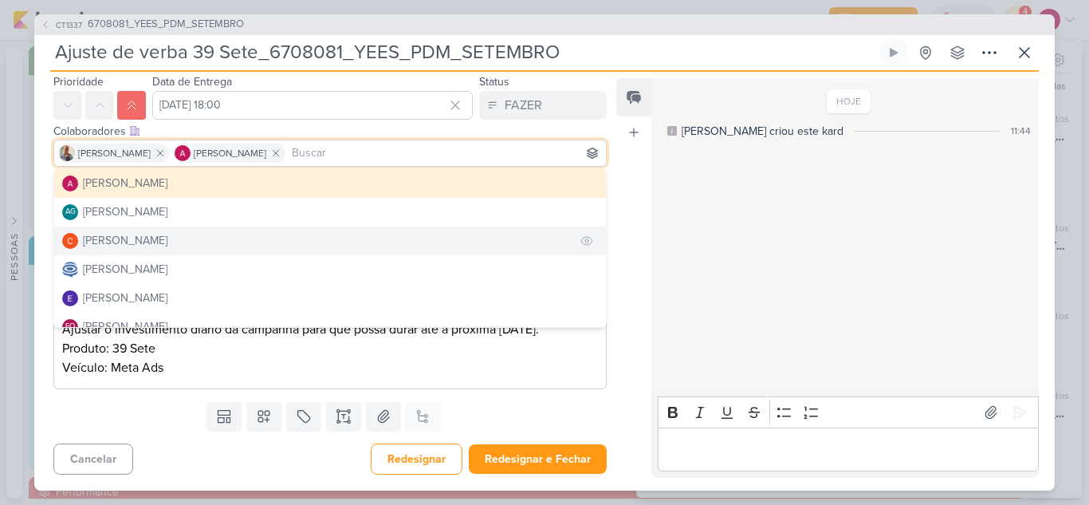
scroll to position [80, 0]
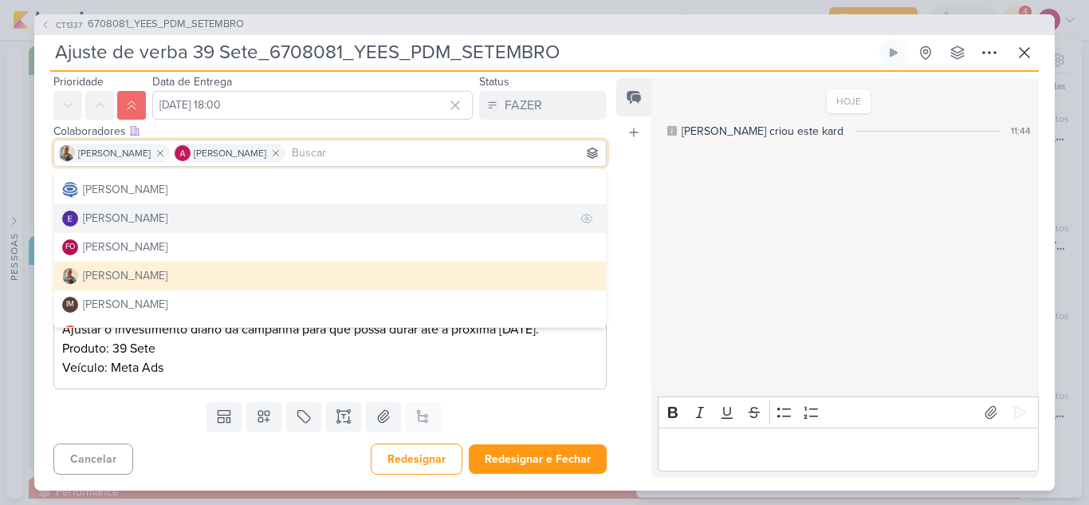
click at [242, 216] on button "[PERSON_NAME]" at bounding box center [330, 218] width 552 height 29
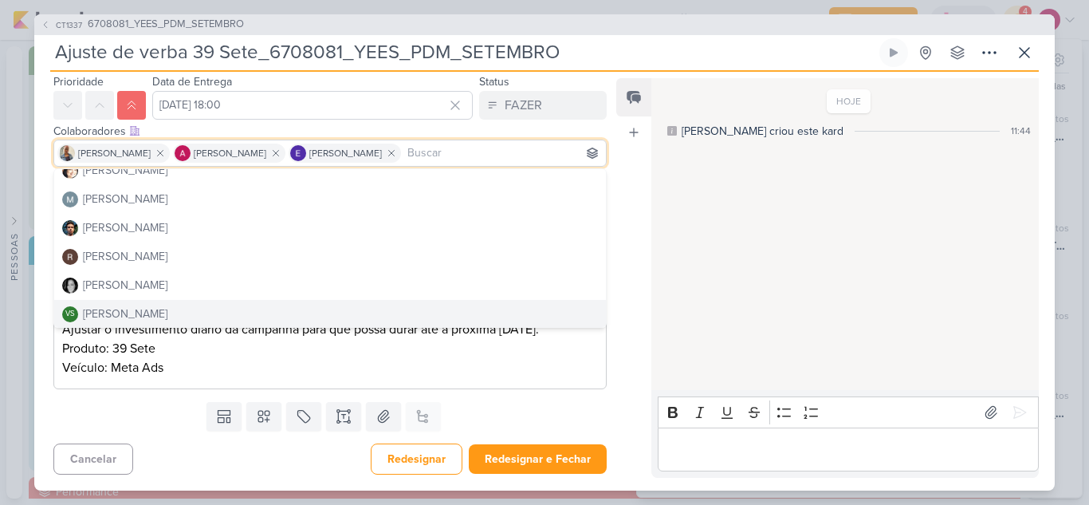
scroll to position [301, 0]
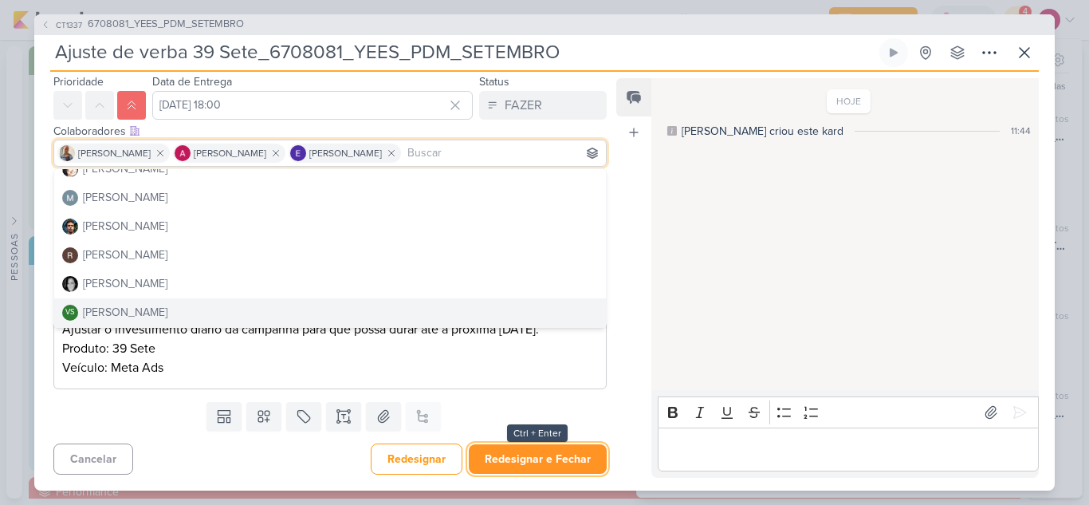
click at [558, 458] on button "Redesignar e Fechar" at bounding box center [538, 458] width 138 height 29
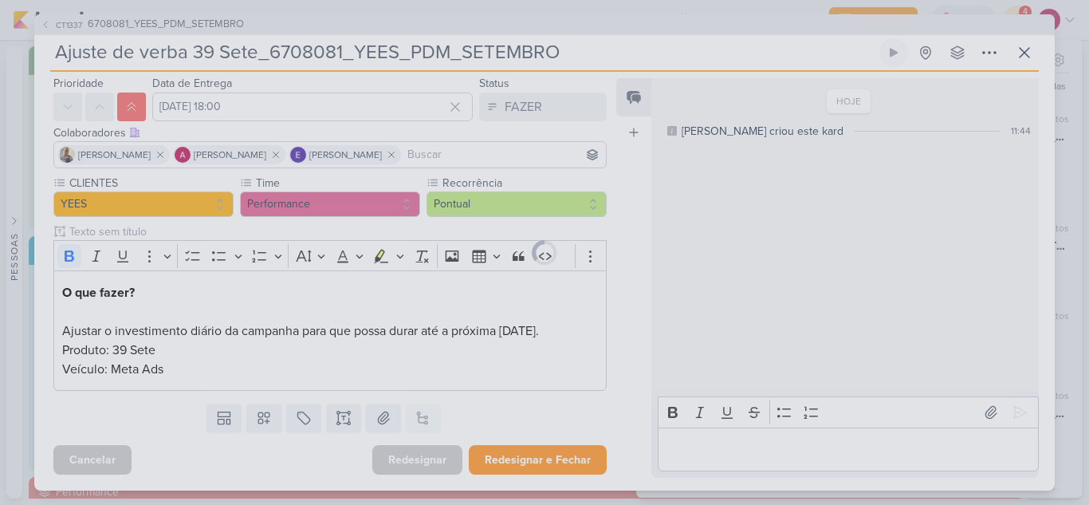
scroll to position [49, 0]
